Goal: Check status: Check status

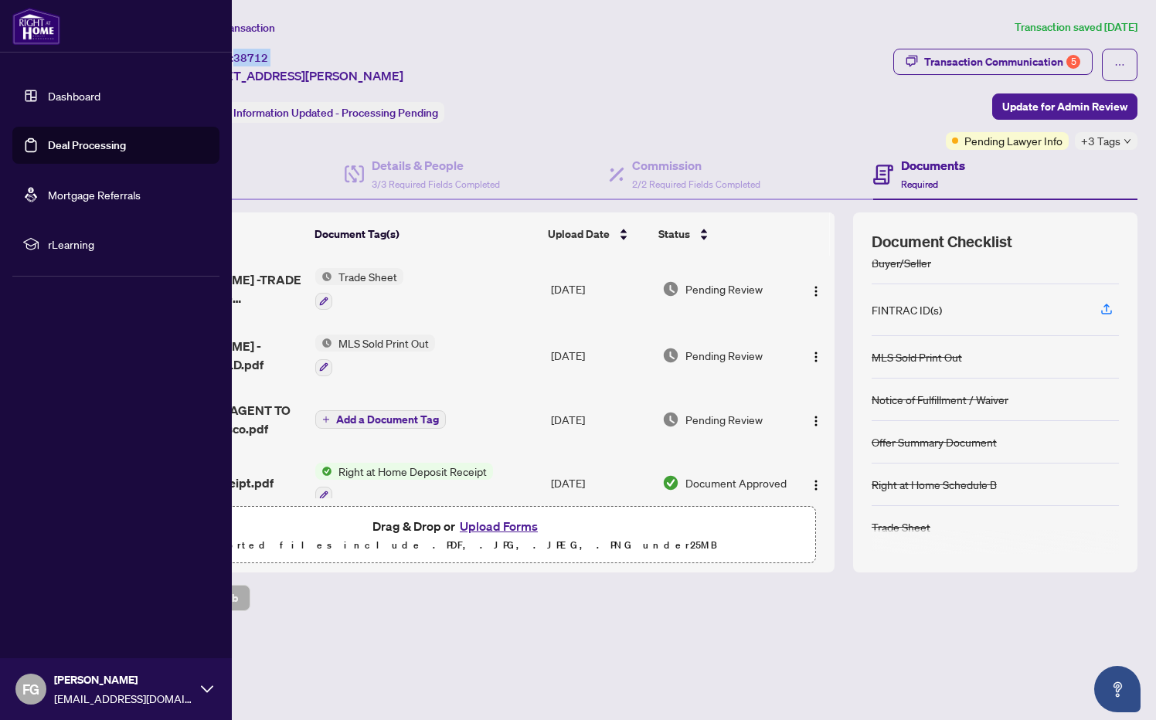
click at [49, 97] on link "Dashboard" at bounding box center [74, 96] width 53 height 14
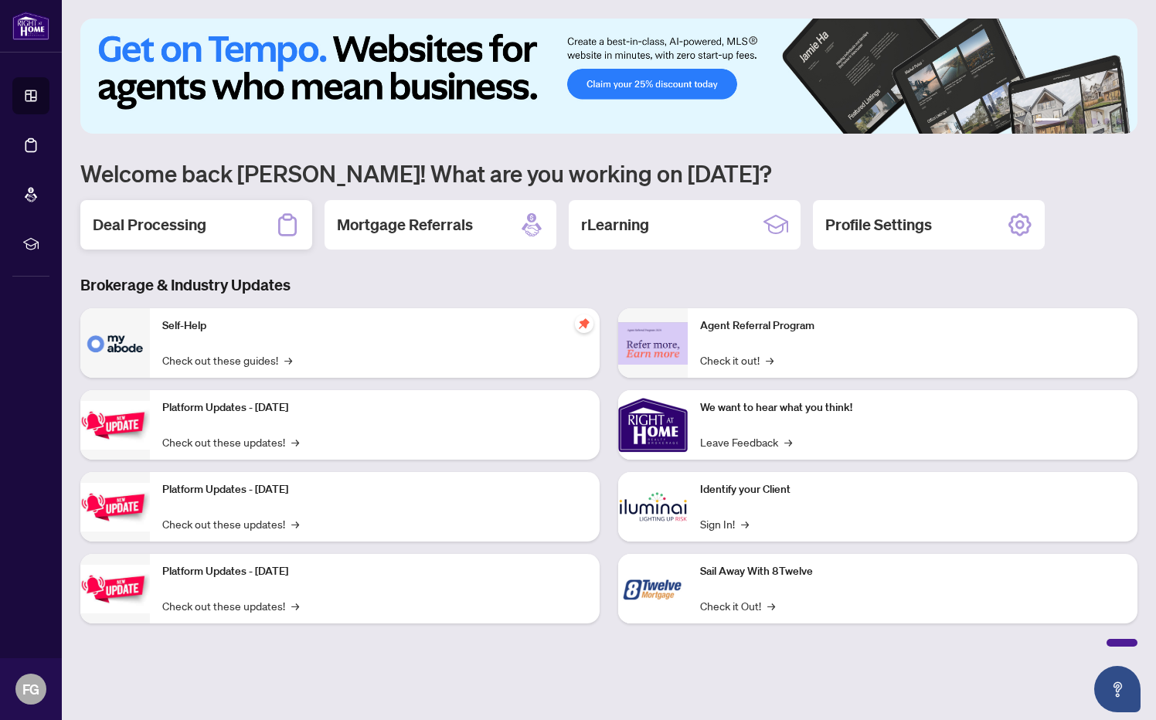
click at [177, 231] on h2 "Deal Processing" at bounding box center [150, 225] width 114 height 22
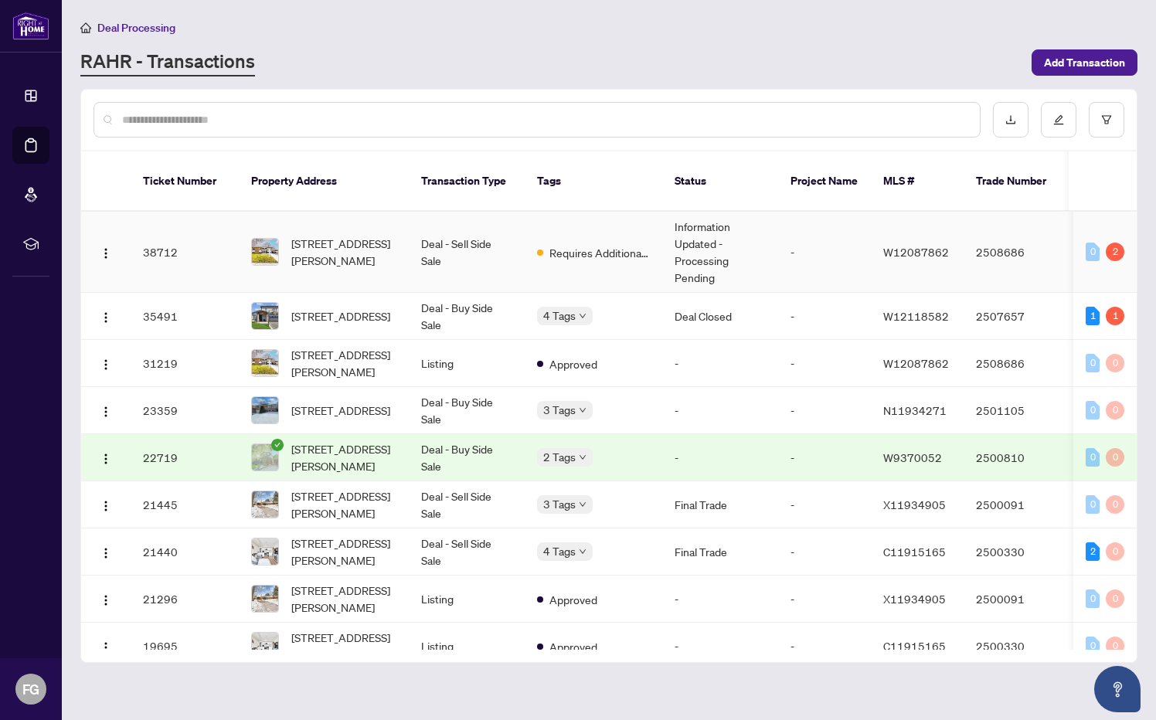
click at [406, 239] on td "[STREET_ADDRESS][PERSON_NAME]" at bounding box center [324, 252] width 170 height 81
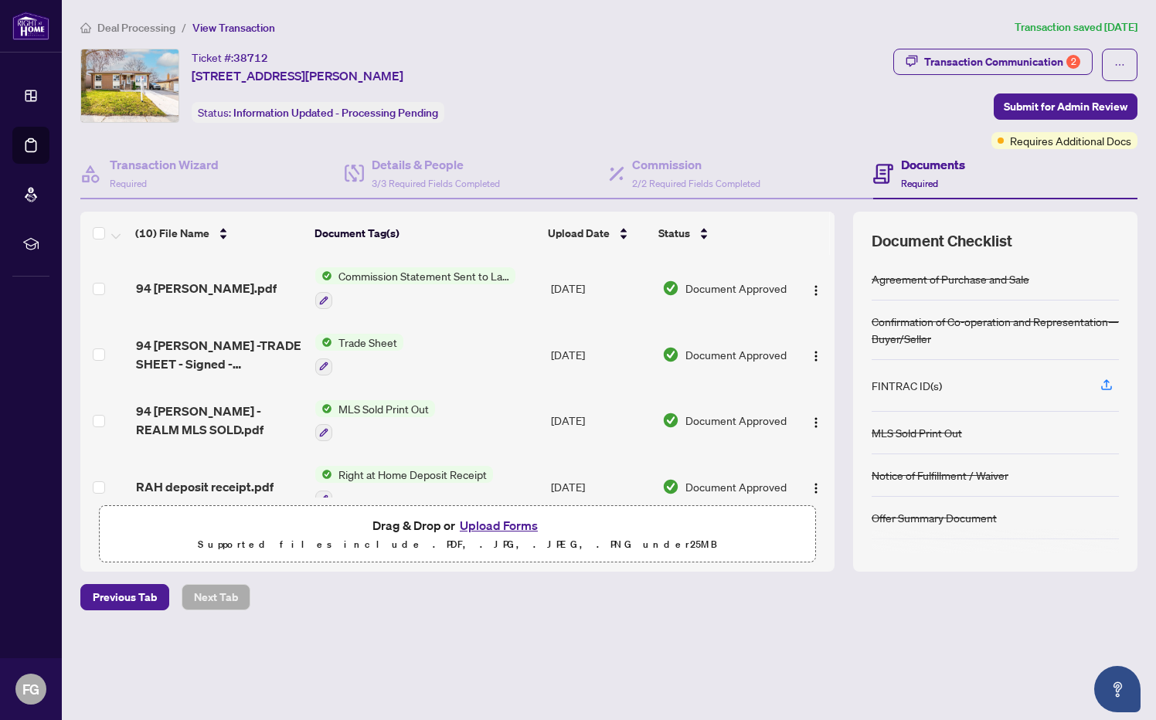
click at [412, 277] on span "Commission Statement Sent to Lawyer" at bounding box center [423, 275] width 183 height 17
click at [165, 274] on td "94 [PERSON_NAME].pdf" at bounding box center [220, 288] width 180 height 66
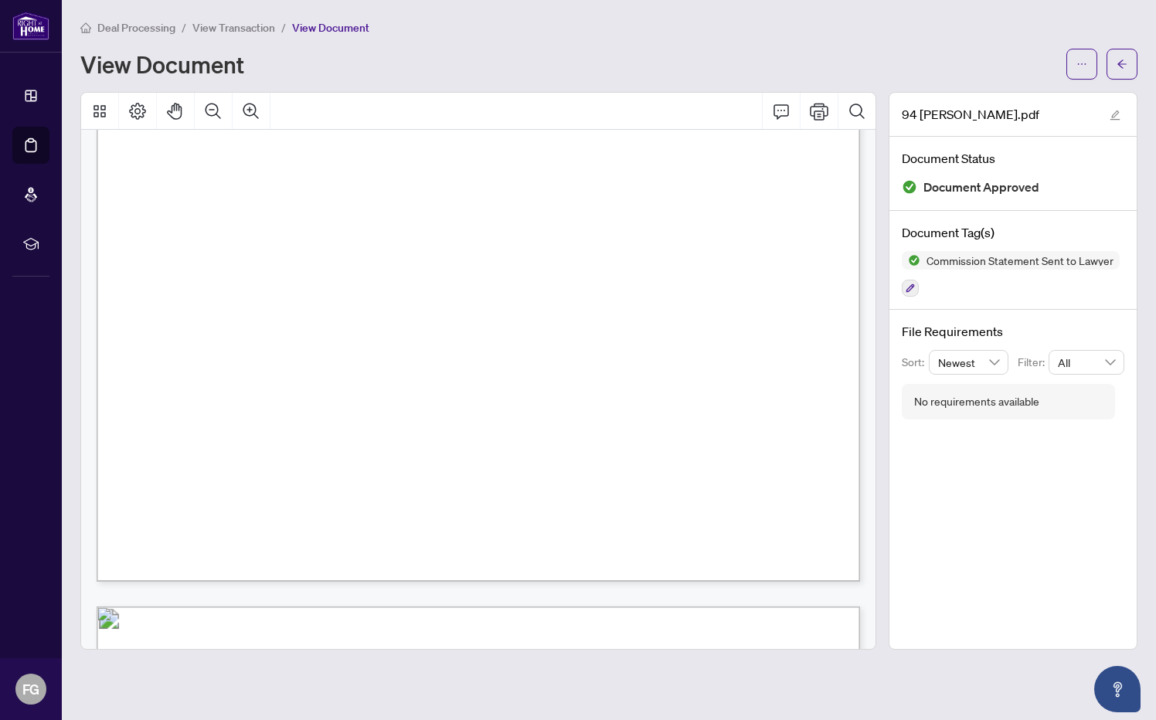
scroll to position [546, 0]
drag, startPoint x: 622, startPoint y: 266, endPoint x: 418, endPoint y: 260, distance: 204.1
click at [400, 260] on div "Page 1" at bounding box center [713, 397] width 1233 height 1595
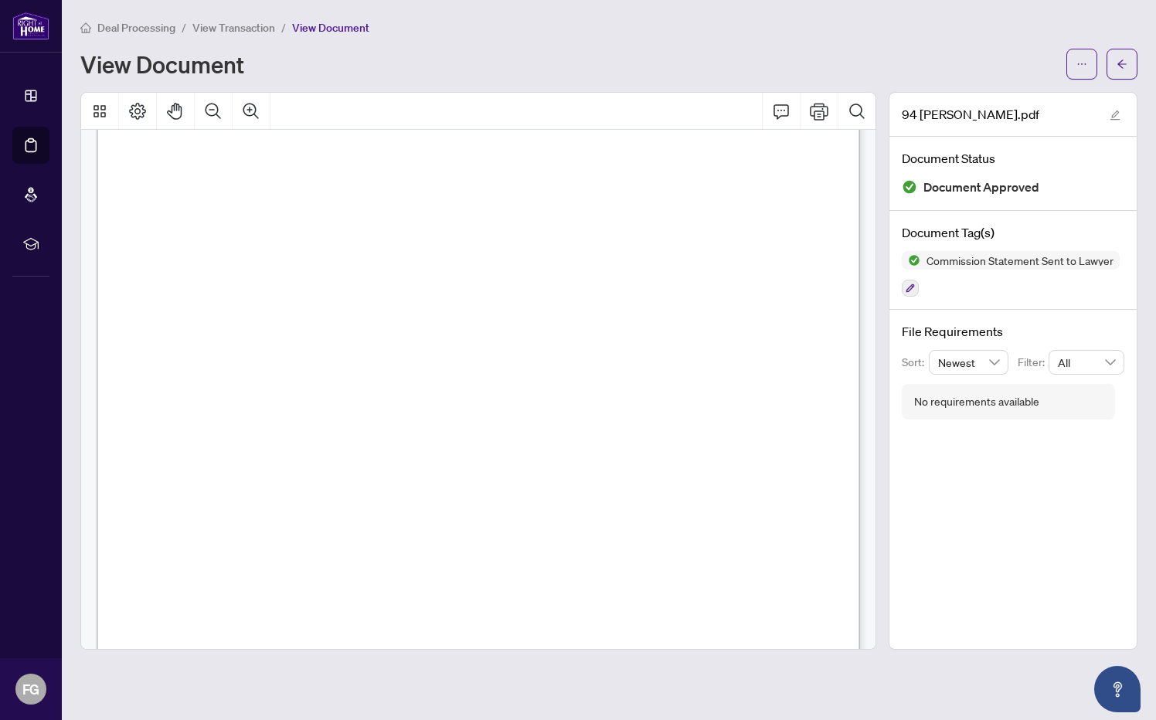
scroll to position [426, 0]
click at [530, 386] on div "Page 1" at bounding box center [713, 516] width 1233 height 1595
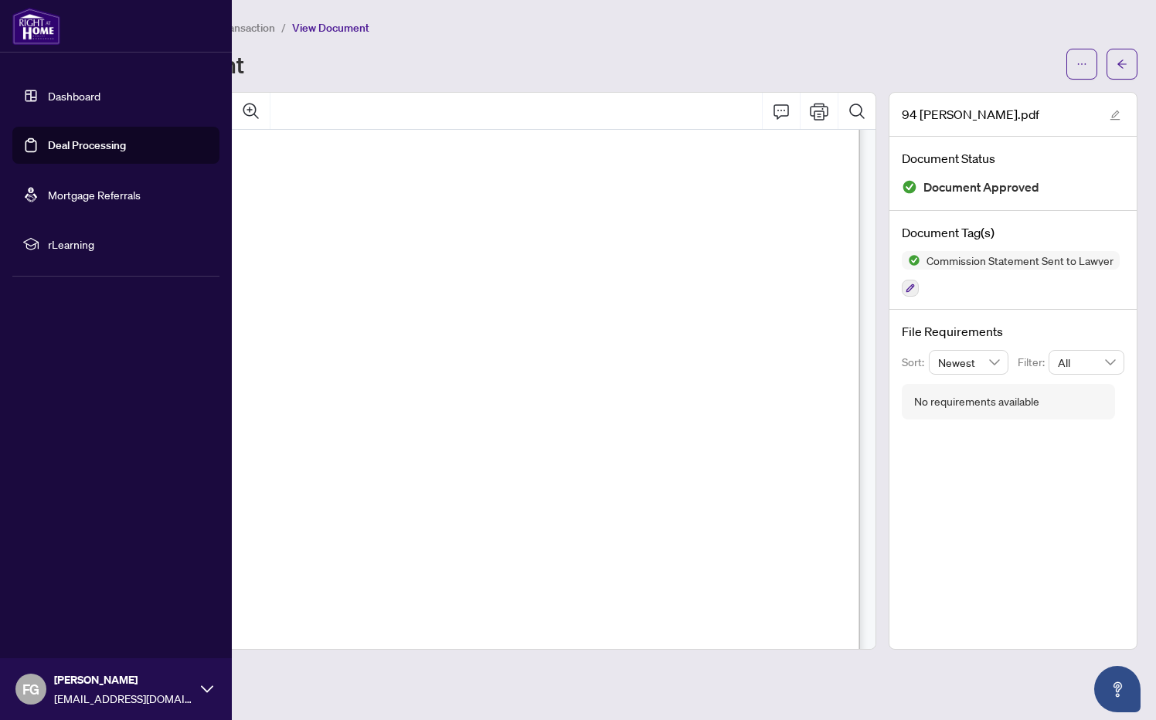
click at [48, 96] on link "Dashboard" at bounding box center [74, 96] width 53 height 14
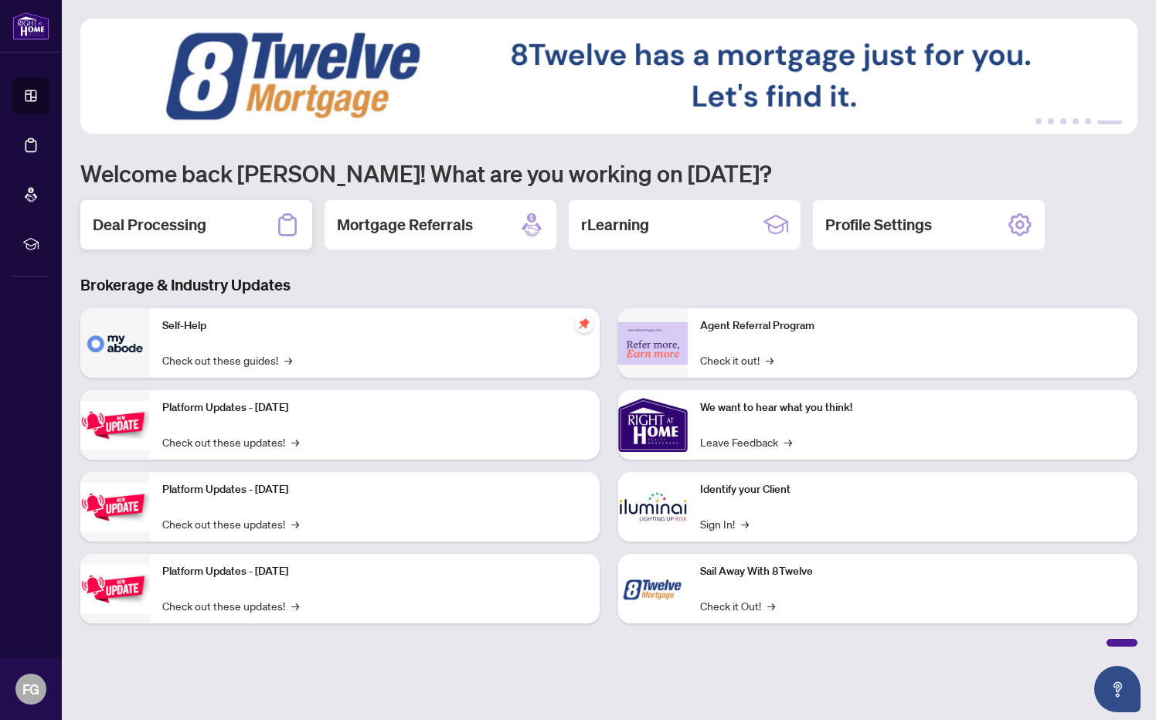
click at [143, 227] on h2 "Deal Processing" at bounding box center [150, 225] width 114 height 22
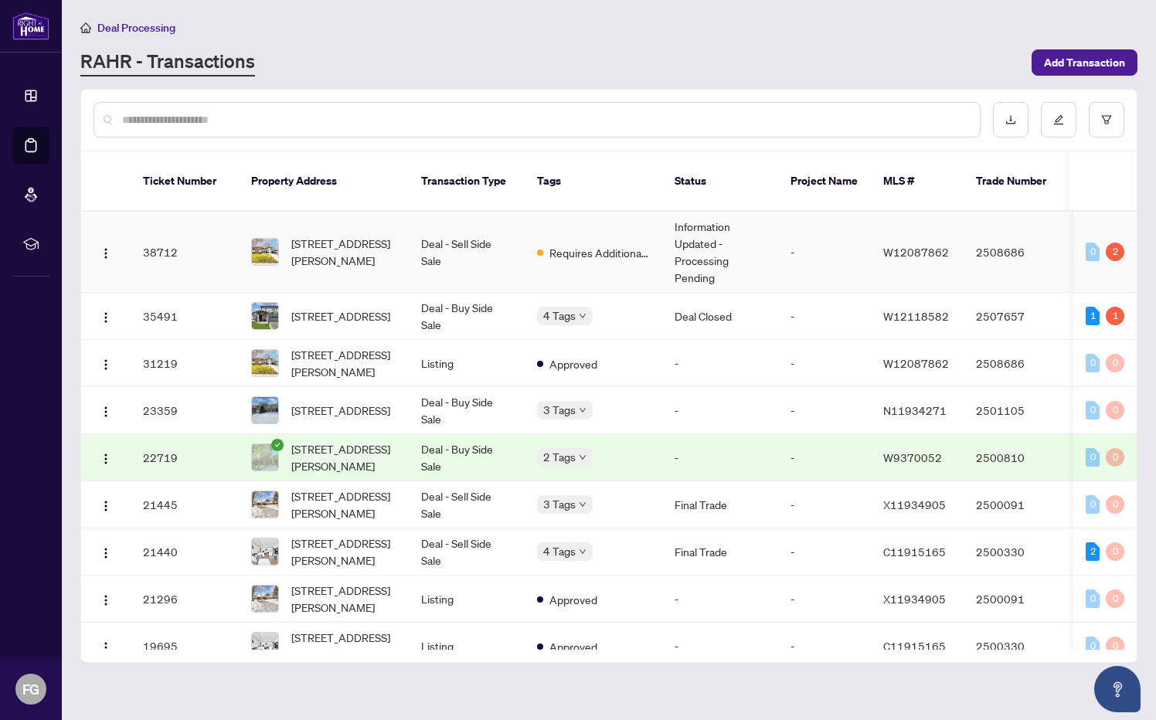
click at [444, 279] on td "Deal - Sell Side Sale" at bounding box center [467, 252] width 116 height 81
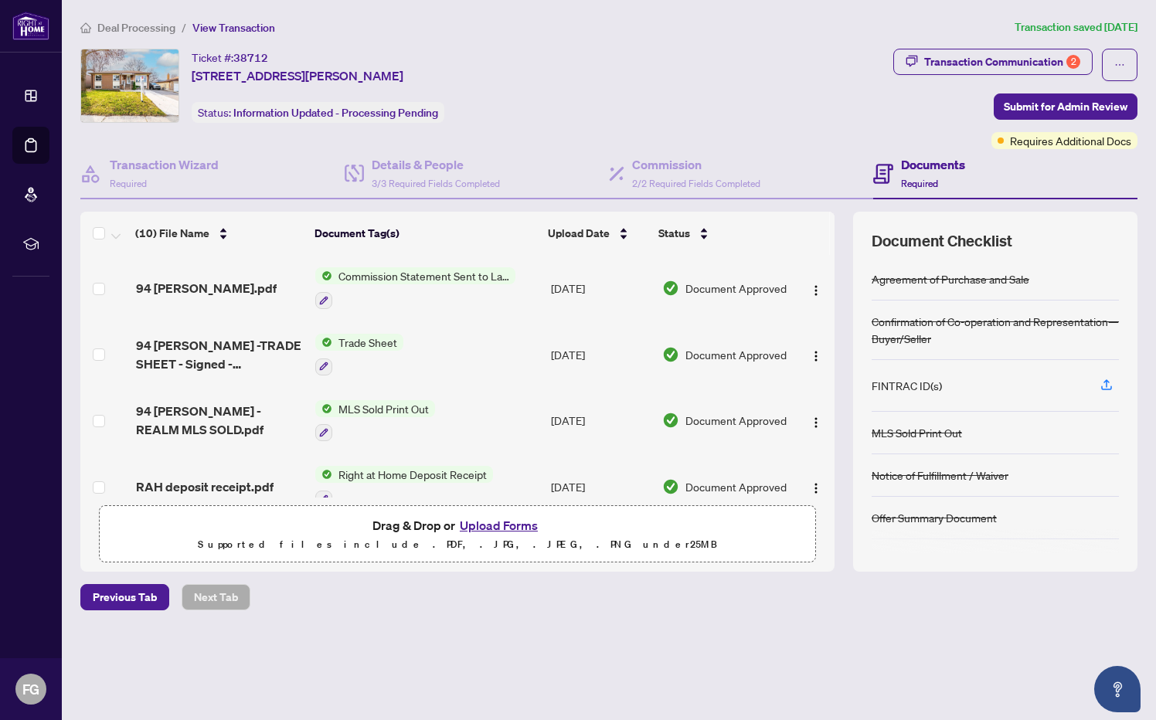
click at [678, 9] on main "Deal Processing / View Transaction Transaction saved [DATE] Ticket #: 38712 [ST…" at bounding box center [609, 360] width 1094 height 720
